Goal: Information Seeking & Learning: Find contact information

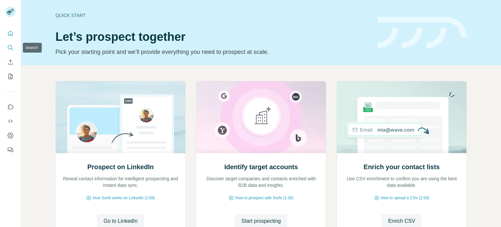
click at [13, 44] on button "Search" at bounding box center [10, 48] width 10 height 12
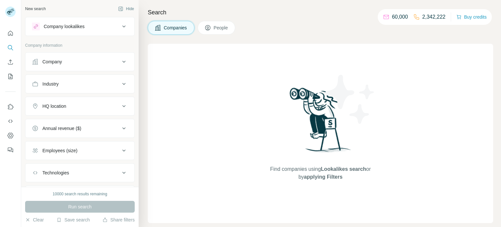
click at [80, 64] on div "Company" at bounding box center [76, 61] width 88 height 7
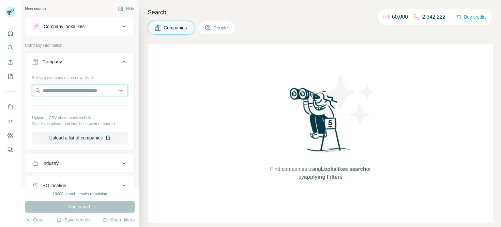
click at [69, 91] on input "text" at bounding box center [80, 90] width 96 height 12
type input "*****"
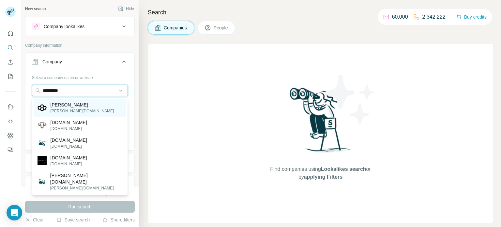
type input "*********"
click at [71, 110] on div "[PERSON_NAME][DOMAIN_NAME]" at bounding box center [80, 108] width 93 height 18
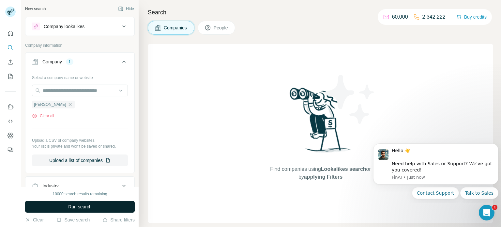
click at [91, 205] on span "Run search" at bounding box center [79, 206] width 23 height 7
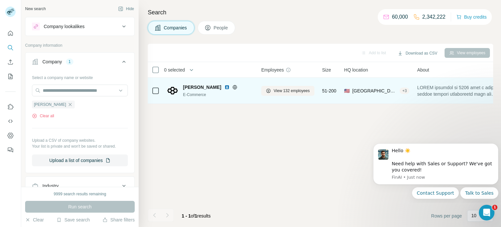
click at [196, 94] on div "E-Commerce" at bounding box center [218, 95] width 70 height 6
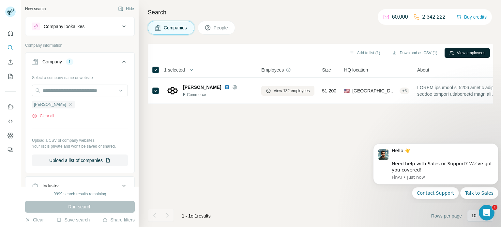
click at [456, 51] on button "View employees" at bounding box center [467, 53] width 45 height 10
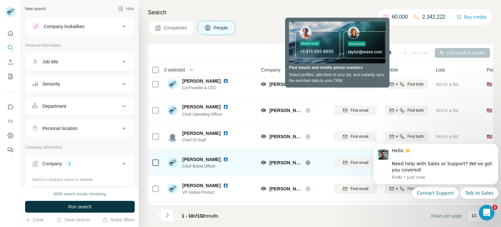
scroll to position [6, 0]
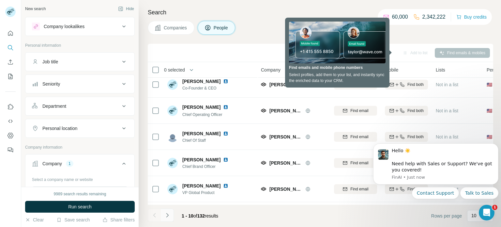
click at [166, 218] on icon "Navigate to next page" at bounding box center [167, 215] width 7 height 7
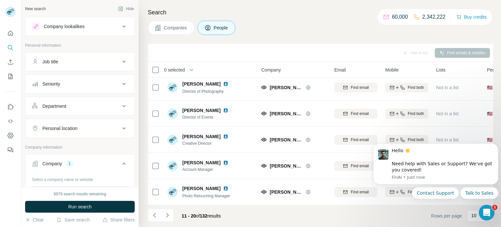
scroll to position [0, 0]
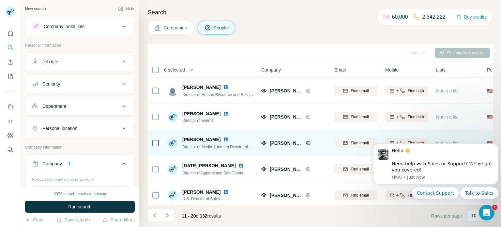
click at [205, 147] on span "Director of Media & Interim Director of Marketing" at bounding box center [224, 146] width 84 height 5
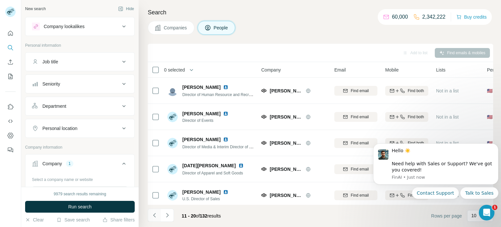
click at [154, 216] on icon "Navigate to previous page" at bounding box center [154, 215] width 2 height 4
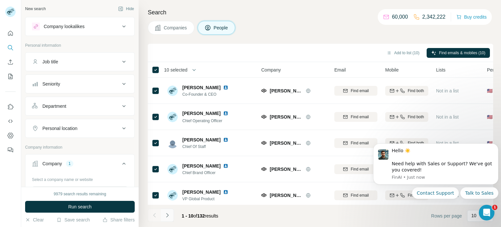
click at [166, 216] on icon "Navigate to next page" at bounding box center [167, 215] width 7 height 7
click at [166, 213] on icon "Navigate to next page" at bounding box center [167, 215] width 7 height 7
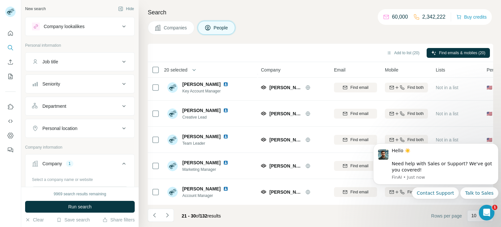
scroll to position [134, 1]
click at [117, 85] on div "Seniority" at bounding box center [76, 84] width 88 height 7
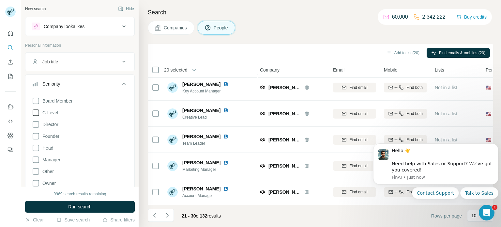
click at [37, 110] on icon at bounding box center [36, 113] width 8 height 8
click at [37, 127] on icon at bounding box center [36, 124] width 8 height 8
click at [36, 137] on icon at bounding box center [36, 136] width 8 height 8
click at [36, 147] on icon at bounding box center [36, 148] width 8 height 8
click at [35, 157] on icon at bounding box center [36, 160] width 8 height 8
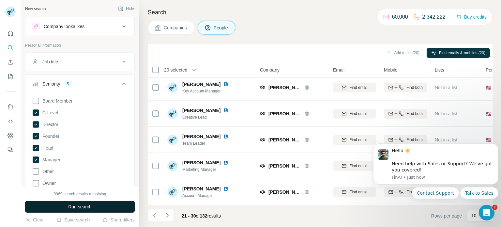
click at [76, 207] on span "Run search" at bounding box center [79, 206] width 23 height 7
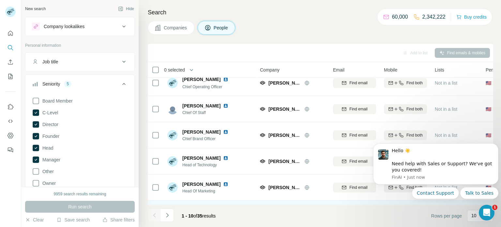
scroll to position [0, 1]
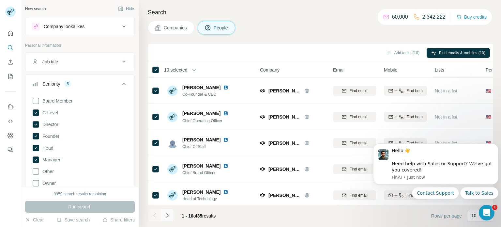
click at [166, 215] on icon "Navigate to next page" at bounding box center [167, 215] width 7 height 7
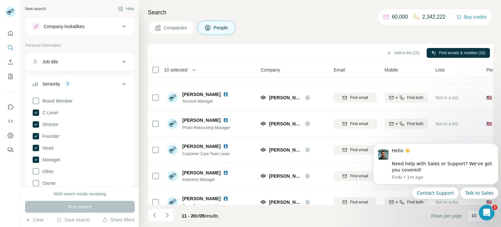
scroll to position [134, 1]
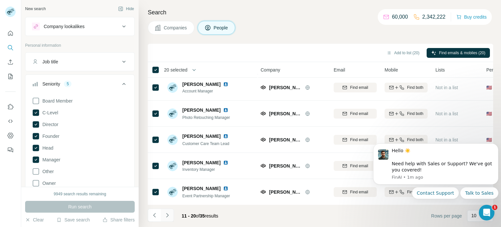
click at [168, 216] on icon "Navigate to next page" at bounding box center [167, 215] width 7 height 7
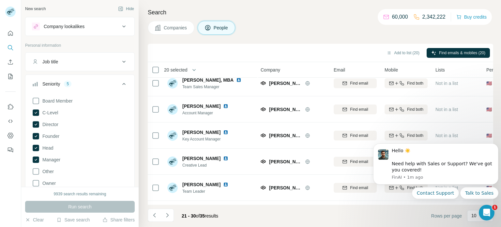
scroll to position [0, 1]
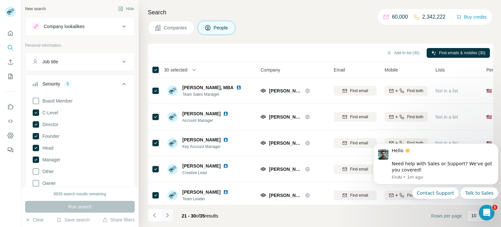
click at [168, 213] on icon "Navigate to next page" at bounding box center [167, 215] width 7 height 7
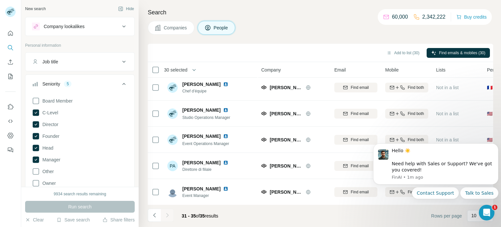
scroll to position [0, 0]
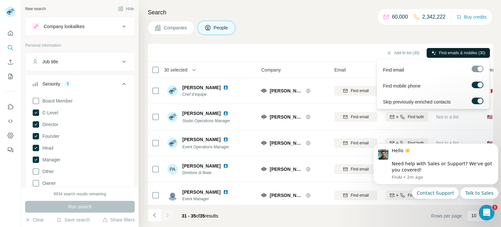
click at [439, 55] on span "Find emails & mobiles (30)" at bounding box center [462, 53] width 46 height 6
click at [460, 52] on span "Find emails & mobiles (30)" at bounding box center [462, 53] width 46 height 6
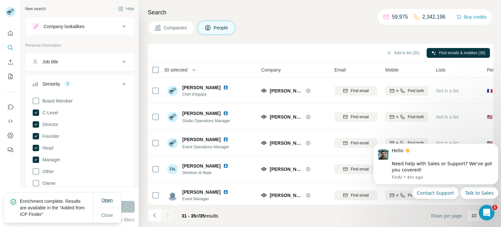
click at [105, 200] on span "Open" at bounding box center [106, 199] width 11 height 5
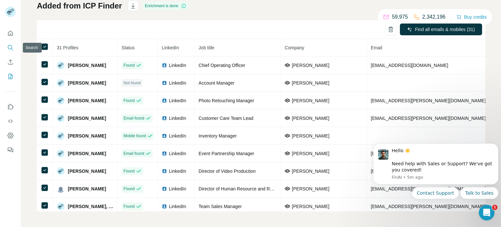
click at [13, 48] on icon "Search" at bounding box center [10, 47] width 7 height 7
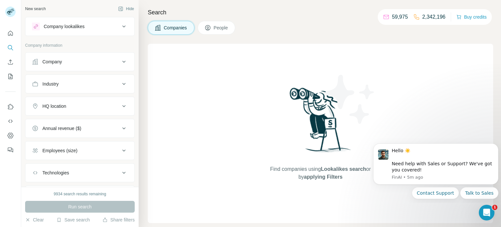
scroll to position [35, 0]
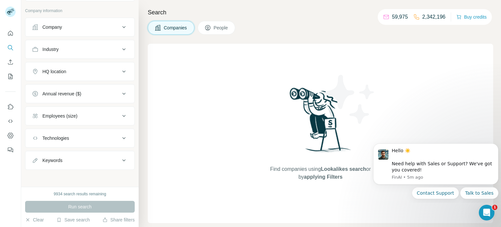
click at [121, 117] on icon at bounding box center [124, 116] width 8 height 8
click at [113, 114] on div "Employees (size)" at bounding box center [76, 116] width 88 height 7
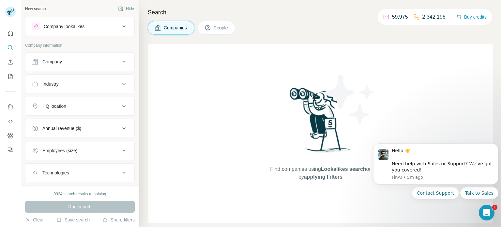
click at [211, 26] on icon at bounding box center [208, 27] width 7 height 7
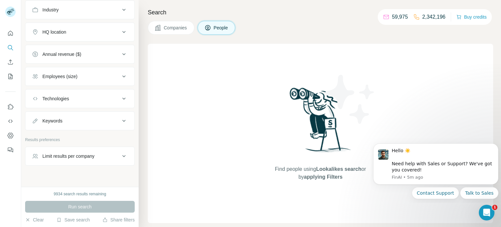
scroll to position [183, 0]
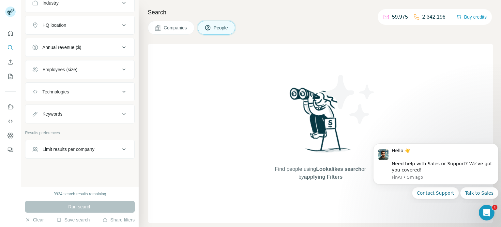
click at [110, 111] on div "Keywords" at bounding box center [76, 114] width 88 height 7
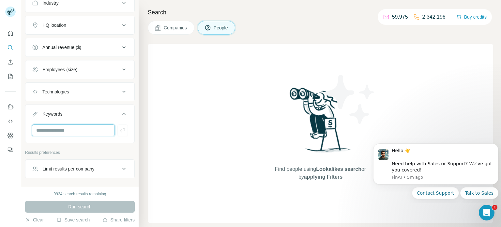
click at [87, 130] on input "text" at bounding box center [73, 130] width 83 height 12
paste input "**********"
click at [58, 129] on input "**********" at bounding box center [73, 130] width 83 height 12
type input "**********"
click at [103, 205] on div "Run search" at bounding box center [80, 207] width 110 height 12
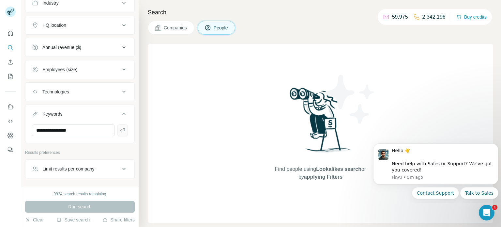
click at [125, 129] on icon "button" at bounding box center [122, 130] width 5 height 4
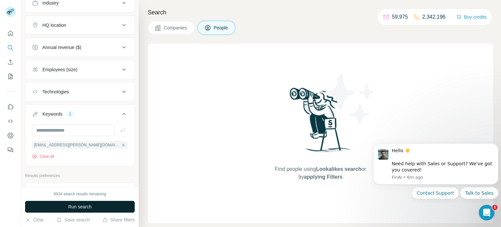
click at [84, 208] on span "Run search" at bounding box center [79, 206] width 23 height 7
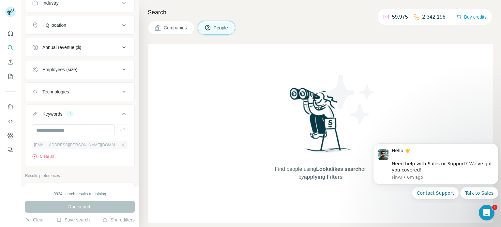
click at [121, 143] on icon "button" at bounding box center [123, 144] width 5 height 5
